Goal: Transaction & Acquisition: Book appointment/travel/reservation

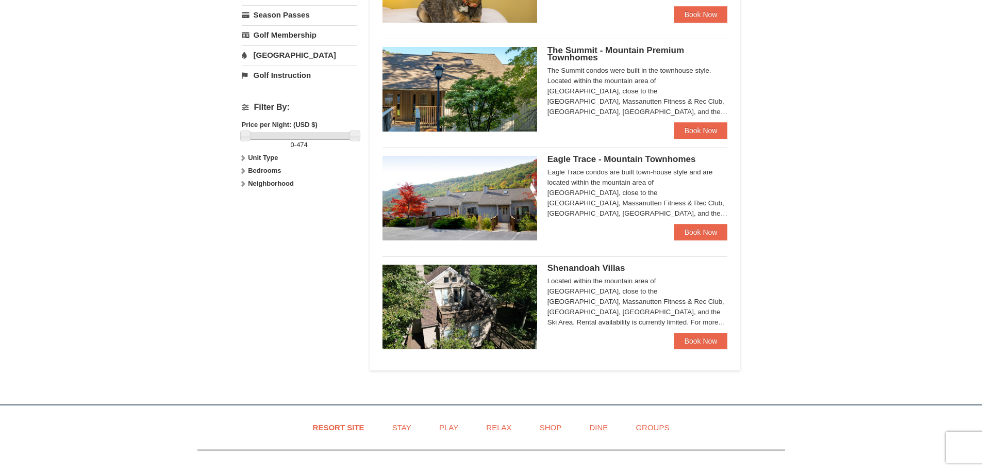
scroll to position [412, 0]
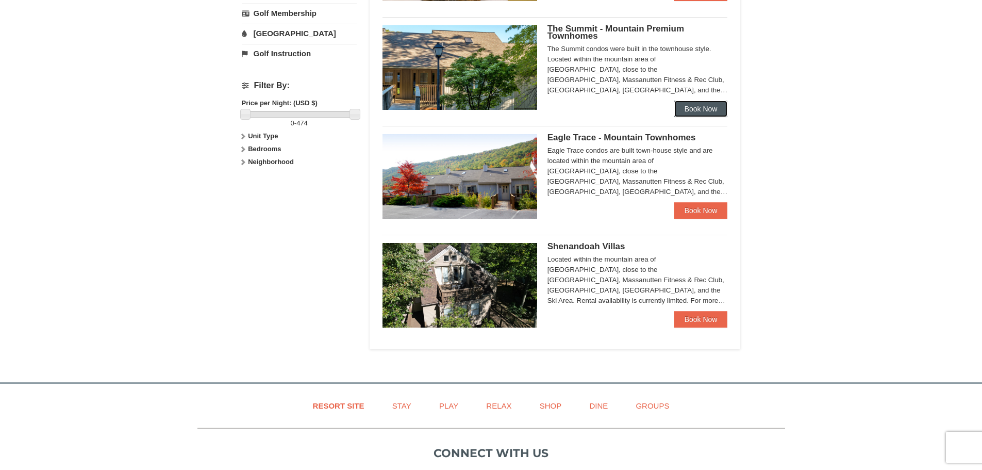
click at [702, 108] on link "Book Now" at bounding box center [701, 109] width 54 height 16
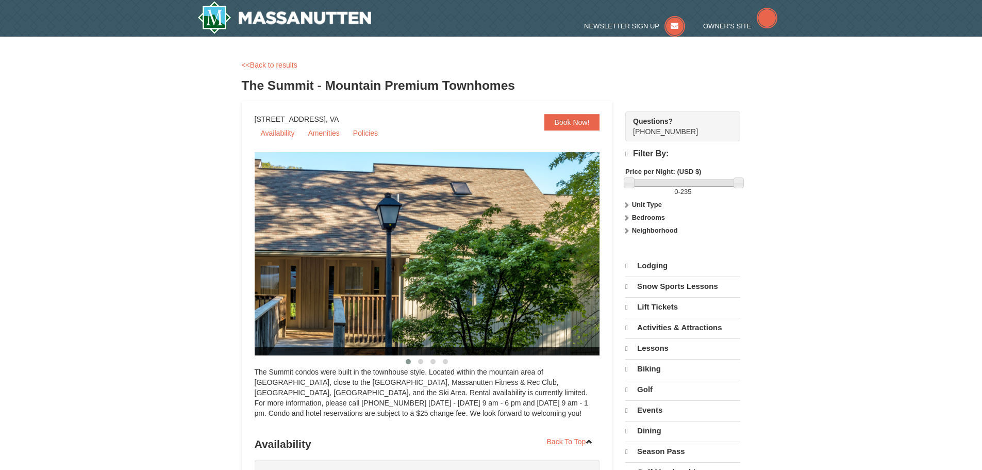
select select "10"
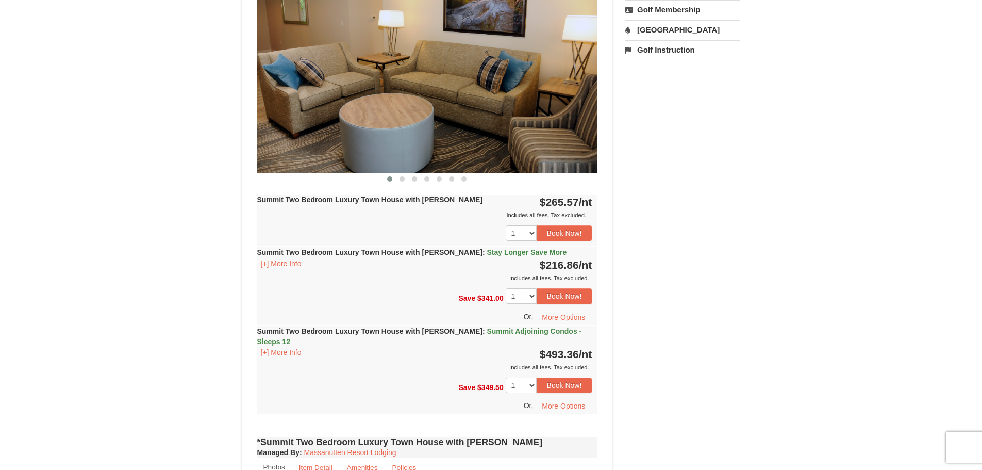
scroll to position [412, 0]
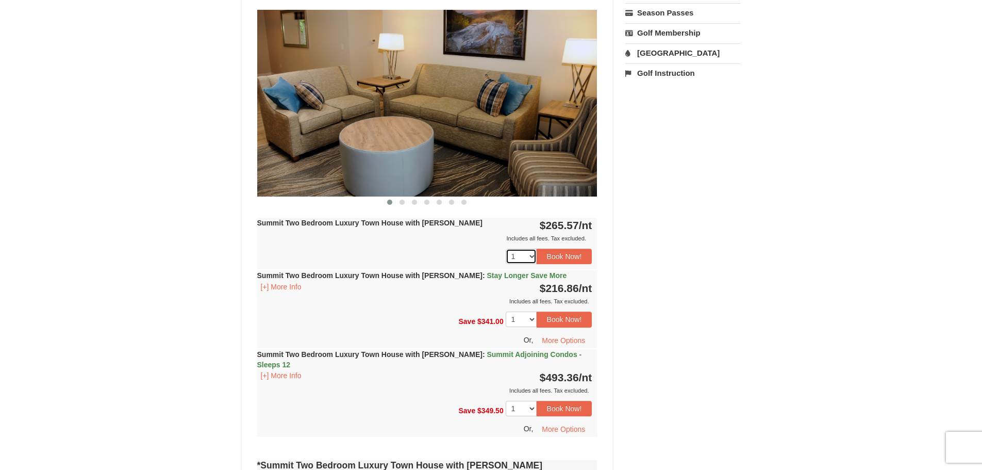
click at [531, 257] on select "1 2 3 4 5 6" at bounding box center [521, 255] width 31 height 15
select select "6"
click at [506, 248] on select "1 2 3 4 5 6" at bounding box center [521, 255] width 31 height 15
click at [531, 257] on select "1 2 3 4 5 6" at bounding box center [521, 255] width 31 height 15
click at [506, 248] on select "1 2 3 4 5 6" at bounding box center [521, 255] width 31 height 15
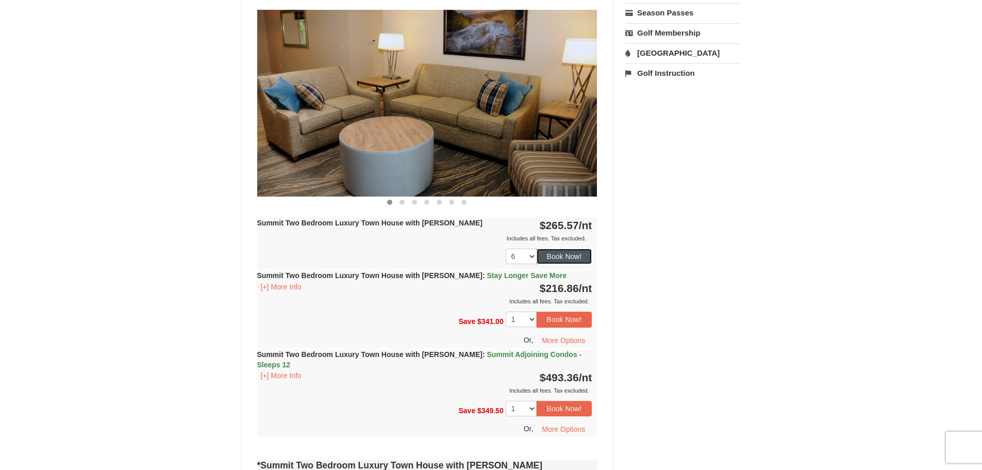
click at [558, 253] on button "Book Now!" at bounding box center [565, 255] width 56 height 15
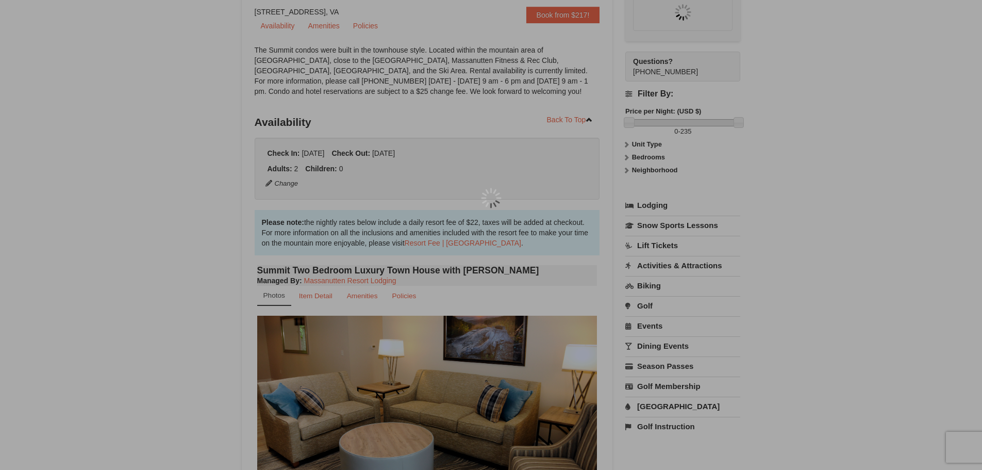
scroll to position [101, 0]
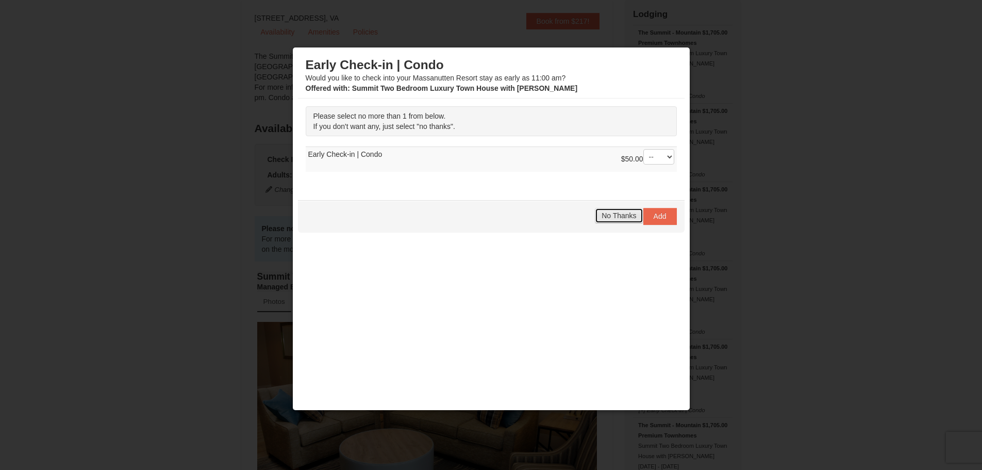
click at [602, 216] on span "No Thanks" at bounding box center [619, 215] width 35 height 8
click at [603, 214] on span "No Thanks" at bounding box center [619, 215] width 35 height 8
click at [661, 156] on select "-- 01" at bounding box center [658, 156] width 31 height 15
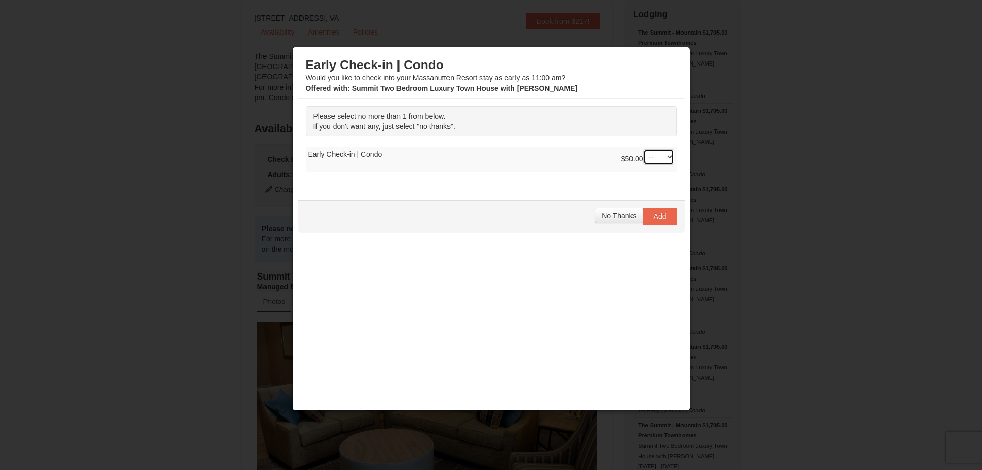
select select "1"
click at [643, 149] on select "-- 01" at bounding box center [658, 156] width 31 height 15
click at [611, 214] on span "No Thanks" at bounding box center [619, 215] width 35 height 8
click at [654, 216] on span "Add" at bounding box center [660, 216] width 13 height 8
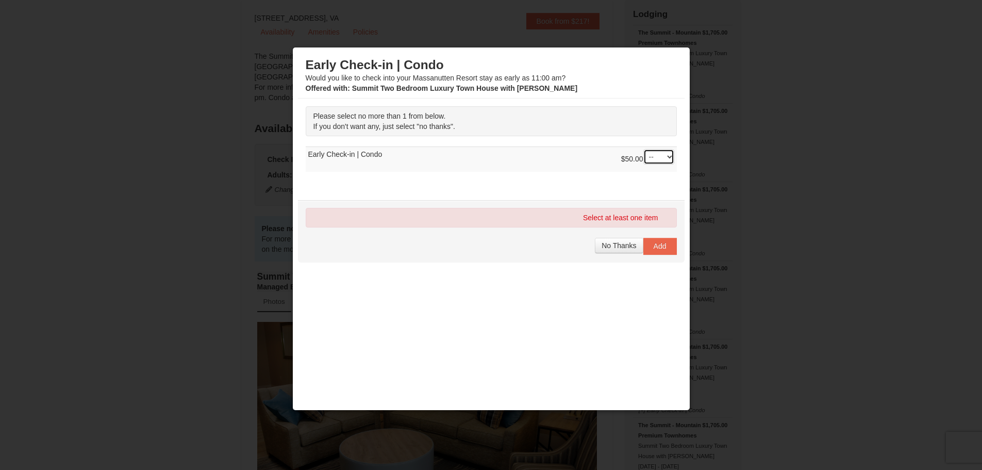
click at [662, 155] on select "-- 01" at bounding box center [658, 156] width 31 height 15
select select "1"
click at [643, 149] on select "-- 01" at bounding box center [658, 156] width 31 height 15
click at [654, 245] on span "Add" at bounding box center [660, 246] width 13 height 8
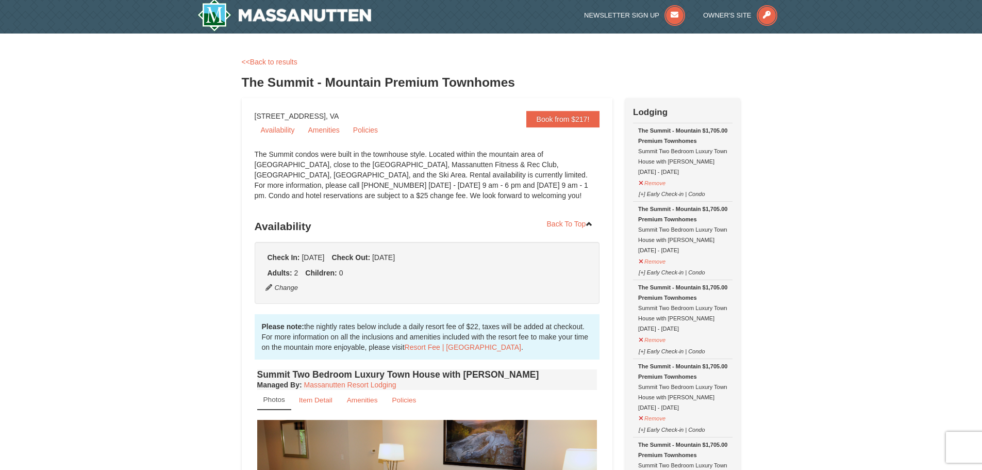
scroll to position [0, 0]
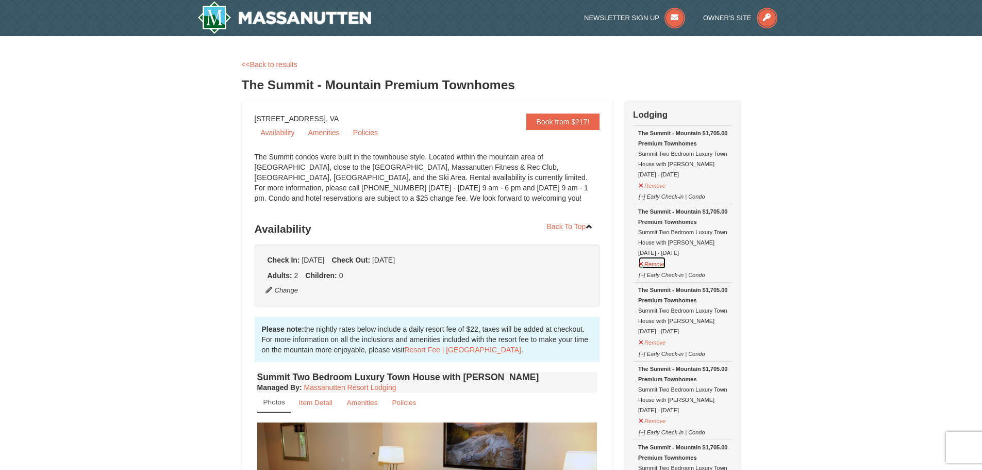
click at [653, 265] on button "Remove" at bounding box center [652, 262] width 28 height 13
click at [657, 344] on button "Remove" at bounding box center [652, 341] width 28 height 13
